Goal: Use online tool/utility: Use online tool/utility

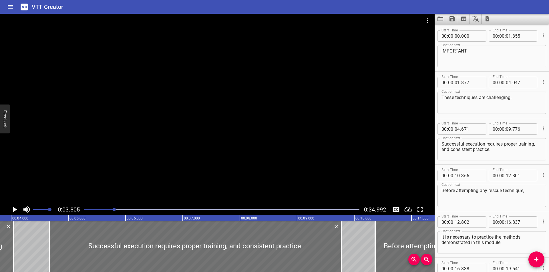
scroll to position [244, 0]
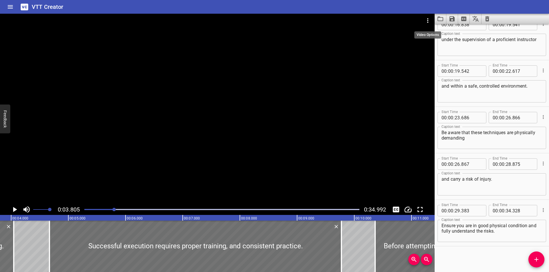
click at [425, 23] on icon "Video Options" at bounding box center [427, 20] width 7 height 7
click at [437, 22] on li "Select New Video File..." at bounding box center [449, 21] width 57 height 10
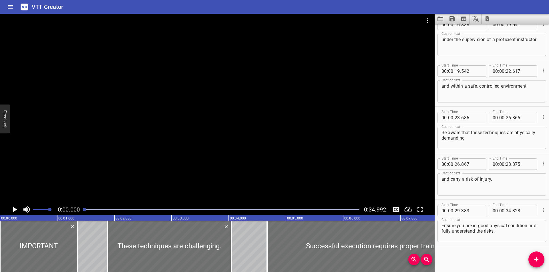
scroll to position [47, 0]
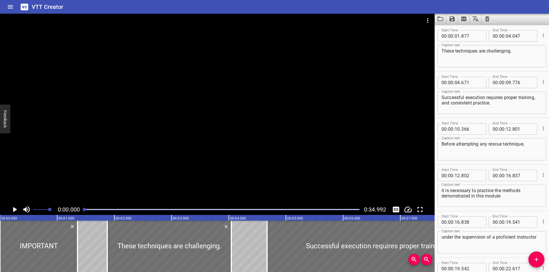
click at [440, 18] on icon "Load captions from file" at bounding box center [440, 19] width 6 height 5
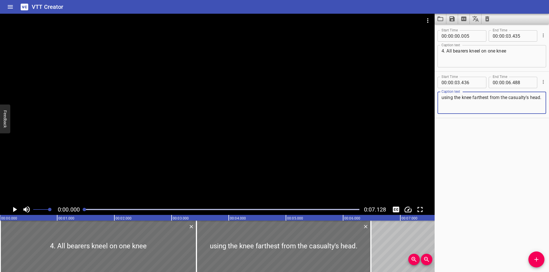
click at [153, 105] on div at bounding box center [217, 109] width 434 height 191
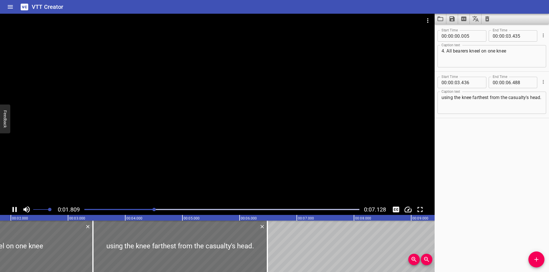
drag, startPoint x: 324, startPoint y: 111, endPoint x: 356, endPoint y: 160, distance: 58.6
click at [324, 111] on div at bounding box center [217, 109] width 434 height 191
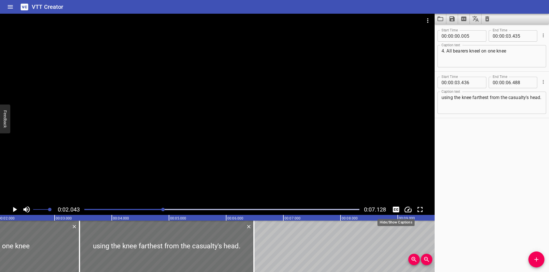
click at [395, 210] on icon "Toggle captions" at bounding box center [396, 210] width 7 height 6
click at [251, 130] on div at bounding box center [217, 109] width 434 height 191
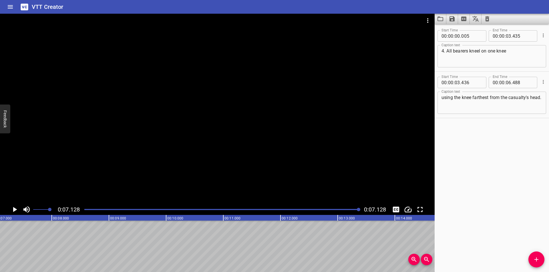
scroll to position [0, 407]
click at [484, 195] on div "Start Time 00 : 00 : 00 . 005 Start Time End Time 00 : 00 : 03 . 435 End Time C…" at bounding box center [491, 148] width 114 height 248
drag, startPoint x: 479, startPoint y: 222, endPoint x: 462, endPoint y: 221, distance: 17.5
click at [479, 222] on div "Start Time 00 : 00 : 00 . 005 Start Time End Time 00 : 00 : 03 . 435 End Time C…" at bounding box center [491, 148] width 114 height 248
click at [141, 165] on div at bounding box center [217, 109] width 434 height 191
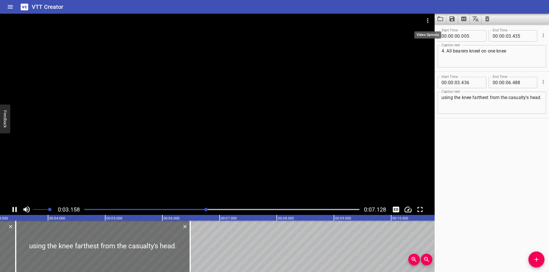
click at [427, 22] on icon "Video Options" at bounding box center [427, 20] width 1 height 5
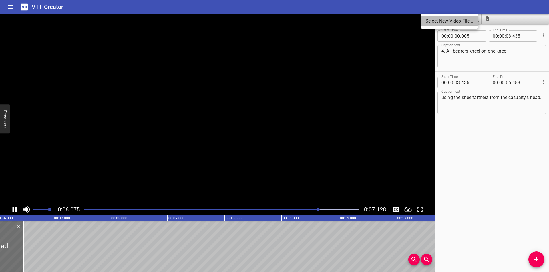
click at [434, 23] on li "Select New Video File..." at bounding box center [449, 21] width 57 height 10
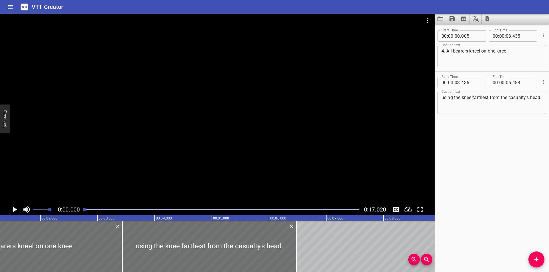
click at [207, 85] on div at bounding box center [217, 109] width 434 height 191
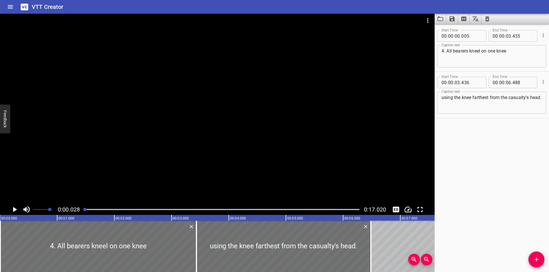
scroll to position [0, 2]
click at [438, 20] on icon "Load captions from file" at bounding box center [440, 18] width 7 height 7
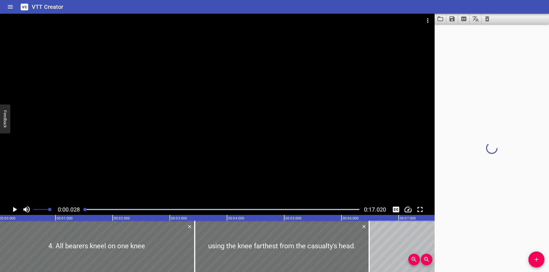
click at [162, 85] on div at bounding box center [217, 109] width 434 height 191
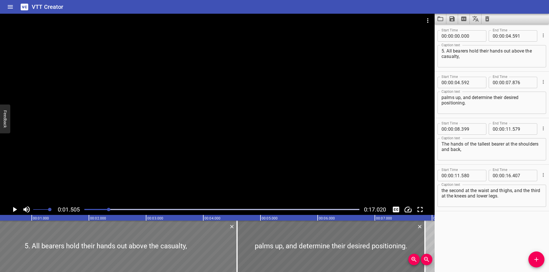
scroll to position [0, 0]
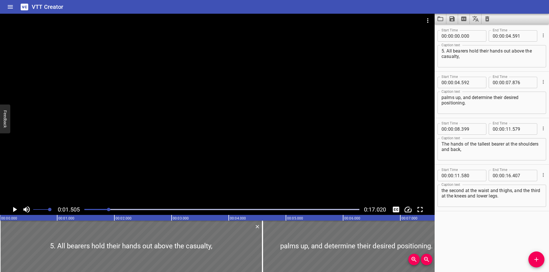
click at [175, 88] on div at bounding box center [217, 109] width 434 height 191
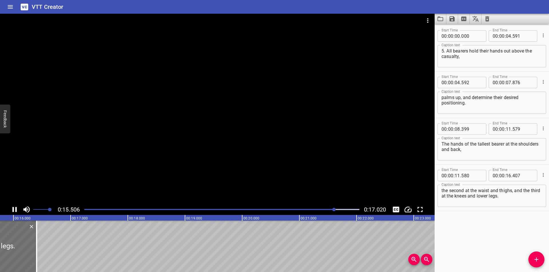
click at [427, 20] on icon "Video Options" at bounding box center [427, 20] width 7 height 7
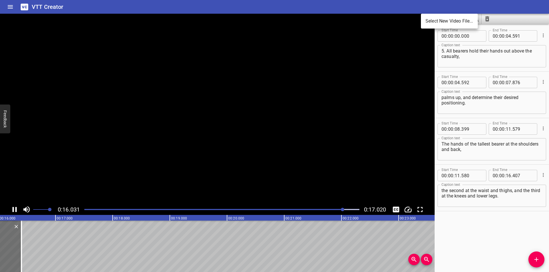
click at [431, 21] on li "Select New Video File..." at bounding box center [449, 21] width 57 height 10
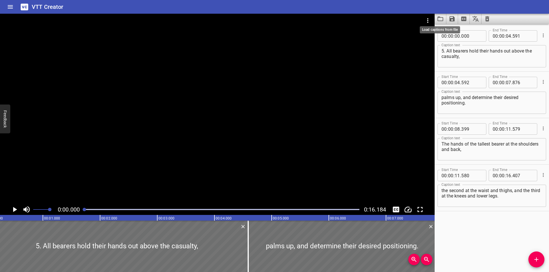
scroll to position [0, 2]
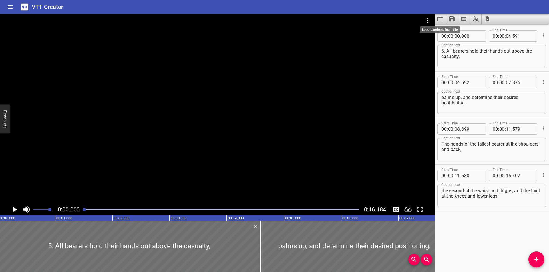
click at [441, 18] on icon "Load captions from file" at bounding box center [440, 18] width 7 height 7
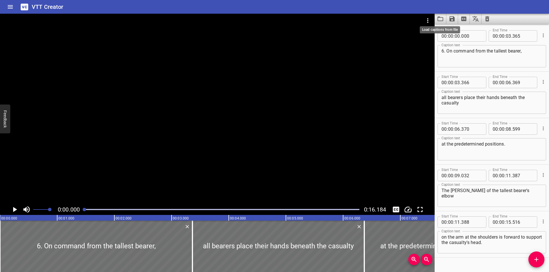
click at [176, 98] on div at bounding box center [217, 109] width 434 height 191
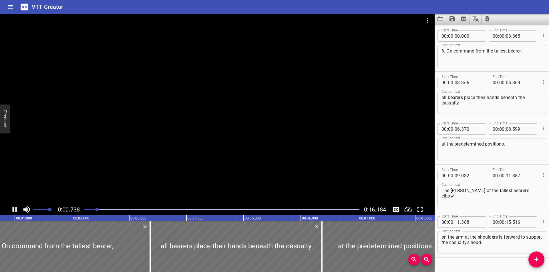
scroll to position [0, 55]
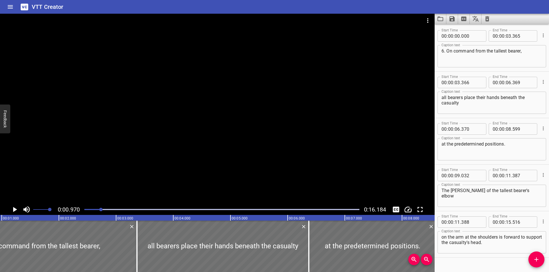
drag, startPoint x: 455, startPoint y: 212, endPoint x: 452, endPoint y: 212, distance: 3.4
click at [455, 212] on div "Start Time 00 : 00 : 11 . 388 Start Time End Time 00 : 00 : 15 . 516 End Time C…" at bounding box center [491, 234] width 114 height 46
click at [454, 168] on div "Start Time 00 : 00 : 09 . 032 Start Time End Time 00 : 00 : 11 . 387 End Time" at bounding box center [491, 175] width 109 height 15
click at [488, 263] on div "Start Time 00 : 00 : 00 . 000 Start Time End Time 00 : 00 : 03 . 365 End Time C…" at bounding box center [491, 148] width 114 height 248
click at [455, 256] on div "Start Time 00 : 00 : 11 . 388 Start Time End Time 00 : 00 : 15 . 516 End Time C…" at bounding box center [491, 234] width 114 height 46
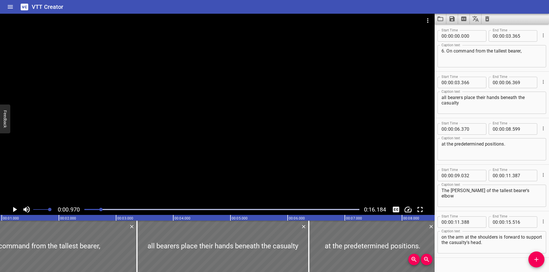
click at [461, 266] on div "Start Time 00 : 00 : 00 . 000 Start Time End Time 00 : 00 : 03 . 365 End Time C…" at bounding box center [491, 148] width 114 height 248
